Goal: Task Accomplishment & Management: Use online tool/utility

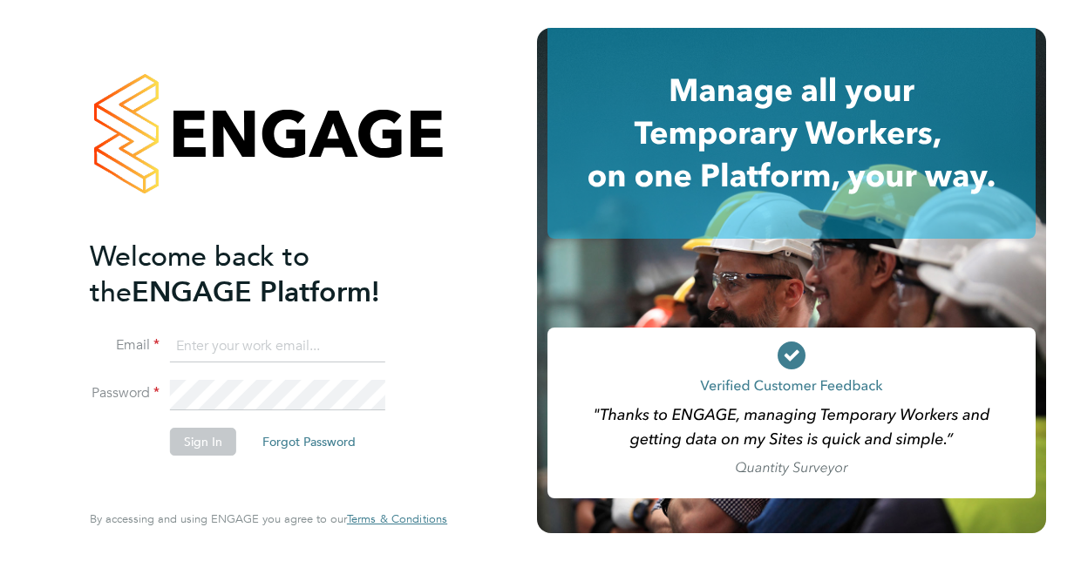
type input "hollyrichardson24@gmail.com"
click at [187, 443] on button "Sign In" at bounding box center [203, 442] width 66 height 28
